Goal: Use online tool/utility: Utilize a website feature to perform a specific function

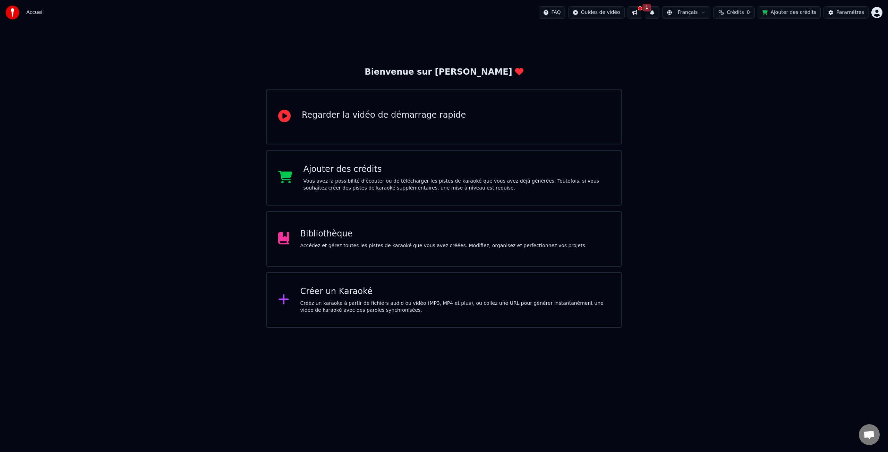
click at [641, 11] on button at bounding box center [634, 12] width 15 height 12
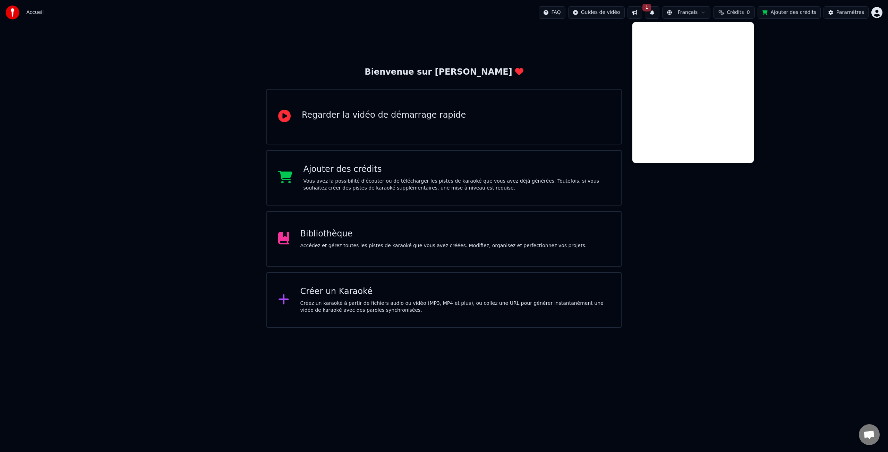
click at [658, 17] on button "1" at bounding box center [652, 12] width 15 height 12
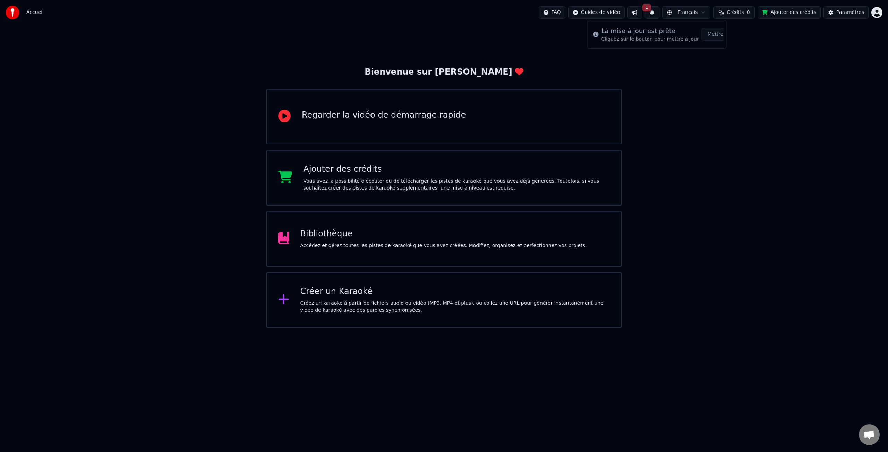
click at [682, 17] on button "Français" at bounding box center [686, 12] width 49 height 12
click at [876, 12] on html "Accueil FAQ Guides de vidéo Français Crédits 0 Ajouter des crédits Paramètres B…" at bounding box center [444, 163] width 888 height 327
click at [875, 15] on html "Accueil FAQ Guides de vidéo Français Crédits 0 Ajouter des crédits Paramètres B…" at bounding box center [444, 163] width 888 height 327
click at [689, 14] on html "Accueil FAQ Guides de vidéo Français Crédits 0 Ajouter des crédits Paramètres B…" at bounding box center [444, 163] width 888 height 327
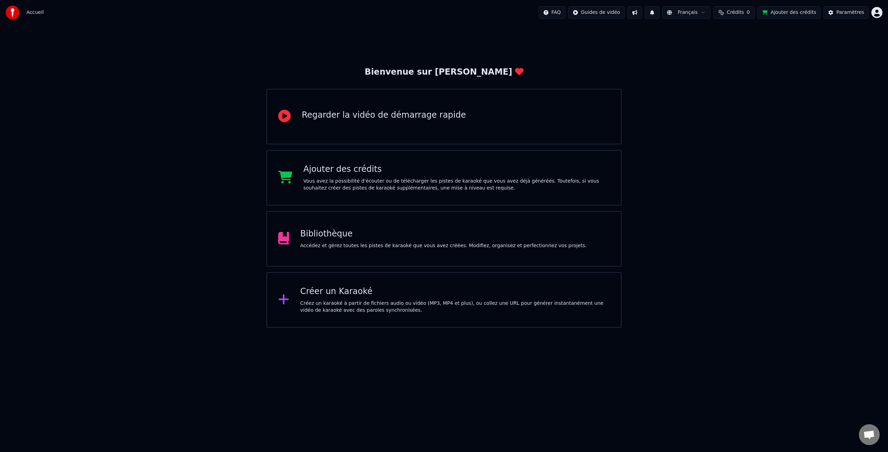
click at [344, 295] on div "Créer un Karaoké" at bounding box center [455, 291] width 310 height 11
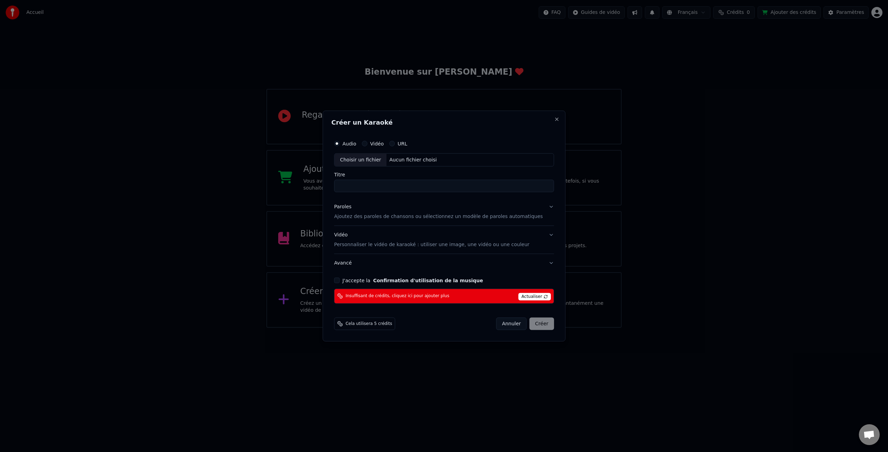
click at [369, 281] on label "J'accepte la Confirmation d'utilisation de la musique" at bounding box center [412, 279] width 140 height 5
click at [340, 281] on button "J'accepte la Confirmation d'utilisation de la musique" at bounding box center [337, 280] width 6 height 6
click at [340, 280] on button "J'accepte la Confirmation d'utilisation de la musique" at bounding box center [337, 280] width 6 height 6
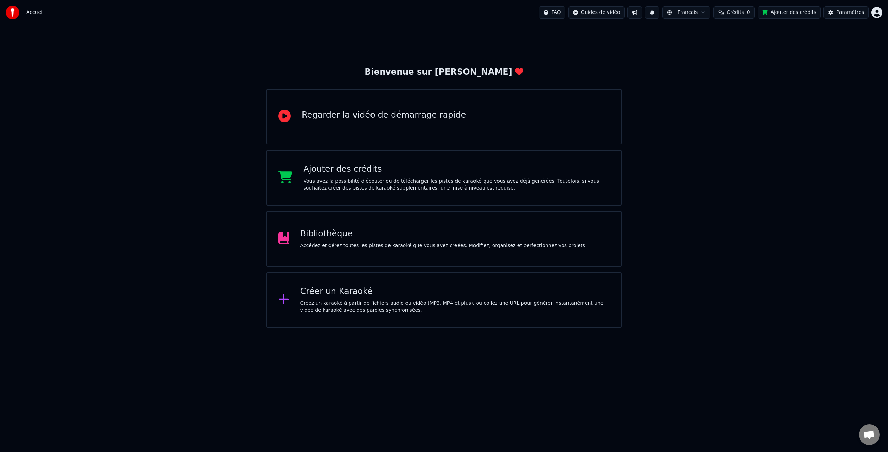
click at [799, 16] on button "Ajouter des crédits" at bounding box center [788, 12] width 63 height 12
click at [431, 117] on div "Regarder la vidéo de démarrage rapide" at bounding box center [384, 115] width 164 height 11
